Goal: Transaction & Acquisition: Purchase product/service

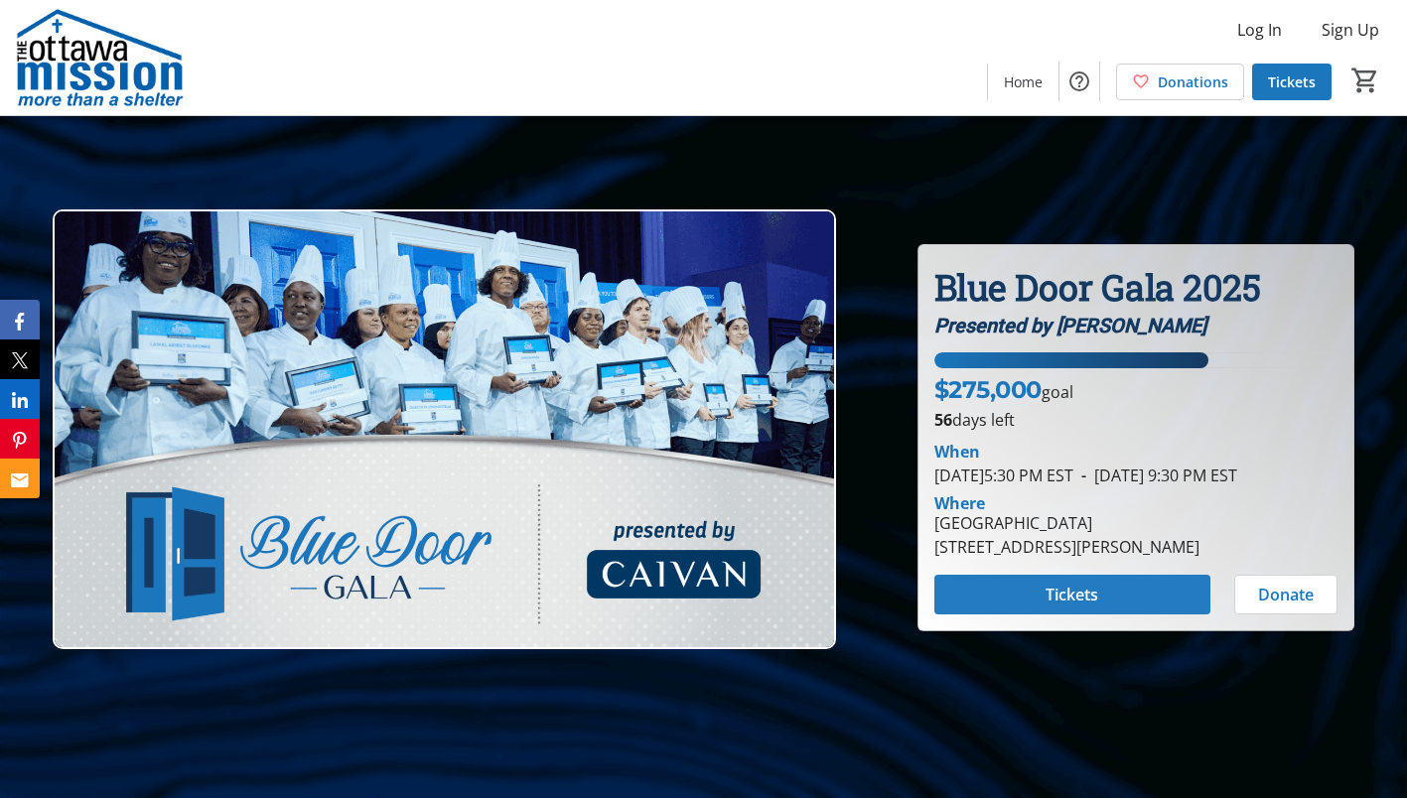
click at [1050, 598] on span "Tickets" at bounding box center [1071, 595] width 53 height 24
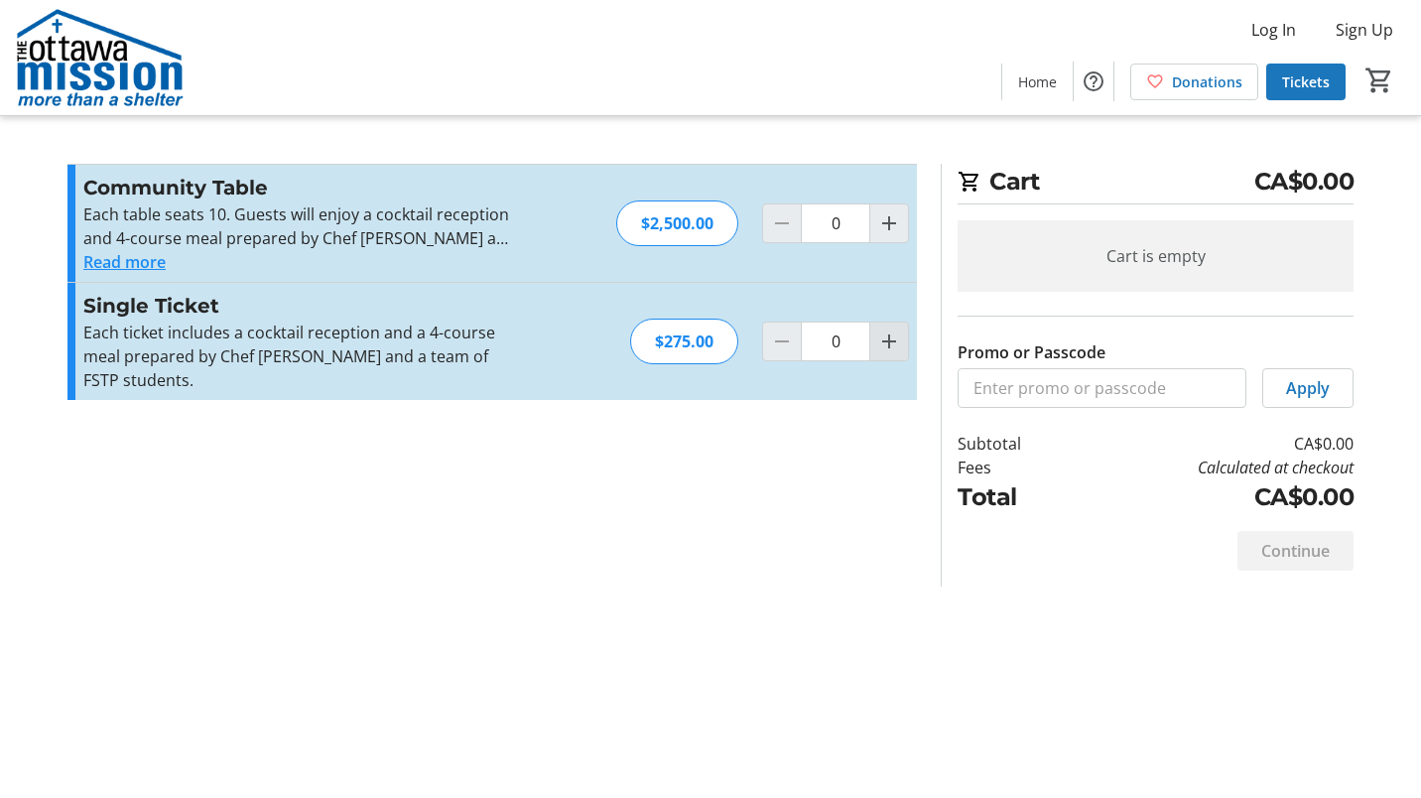
click at [894, 332] on mat-icon "Increment by one" at bounding box center [890, 342] width 24 height 24
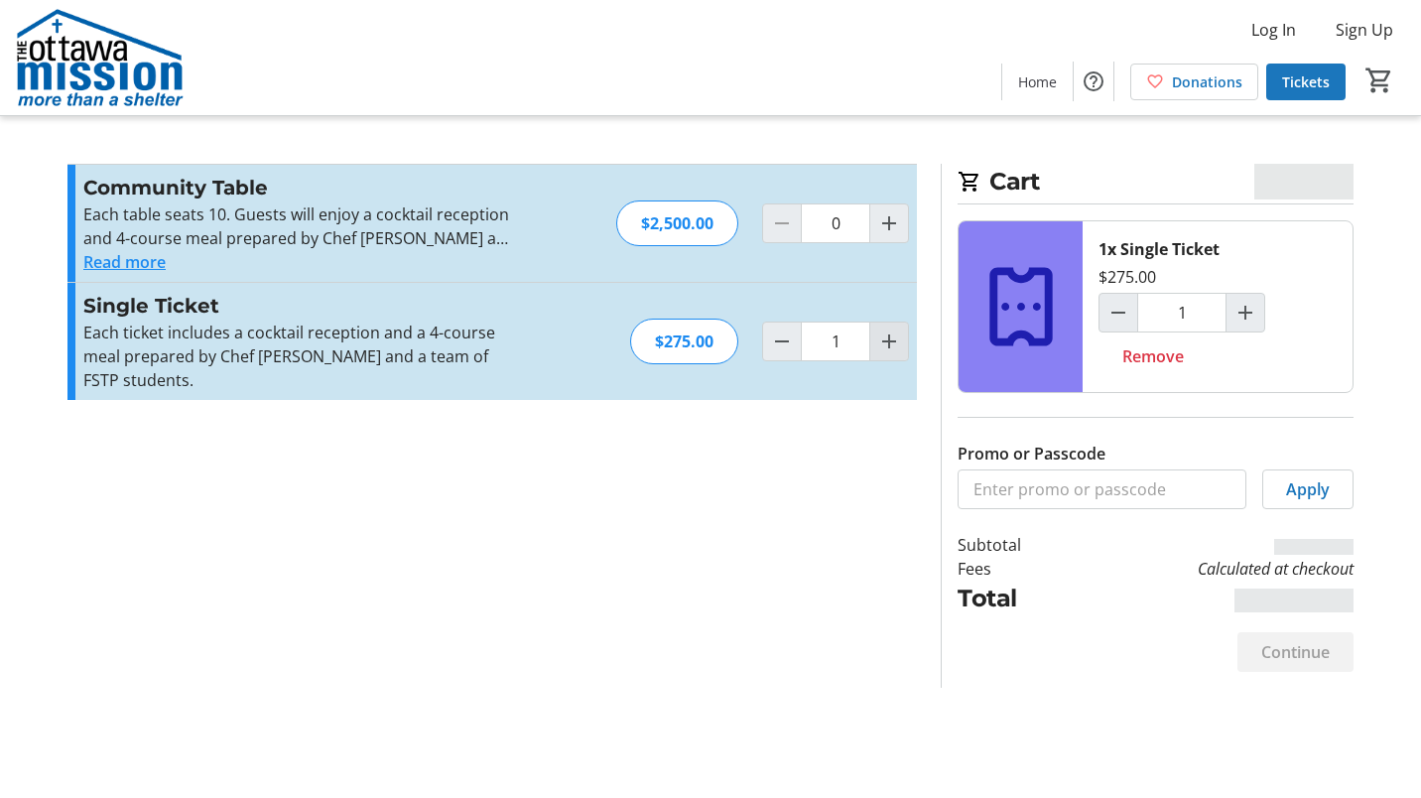
click at [894, 332] on mat-icon "Increment by one" at bounding box center [890, 342] width 24 height 24
type input "2"
